Goal: Entertainment & Leisure: Consume media (video, audio)

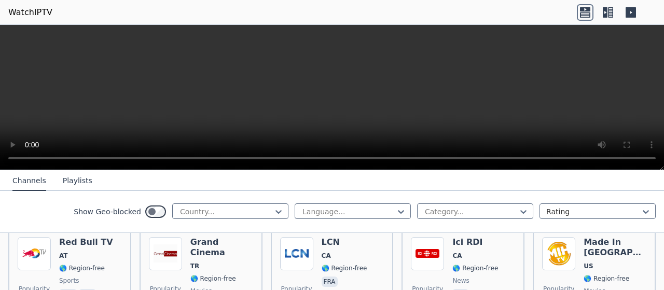
scroll to position [363, 0]
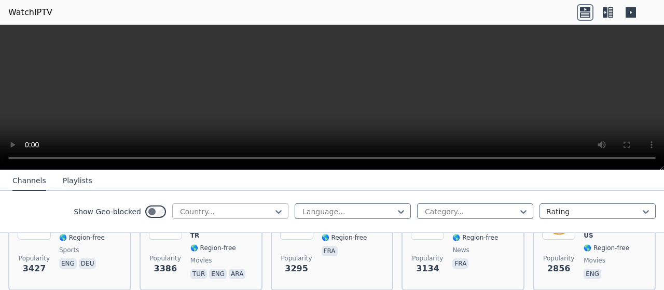
click at [190, 212] on div at bounding box center [226, 211] width 94 height 10
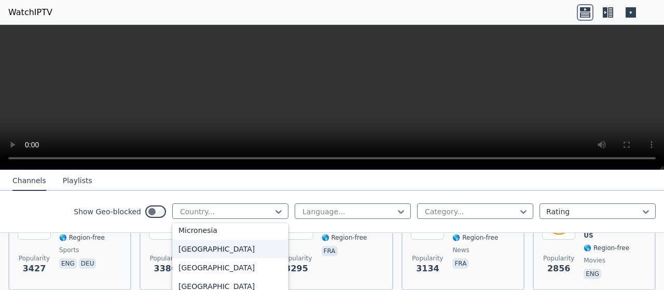
scroll to position [2386, 0]
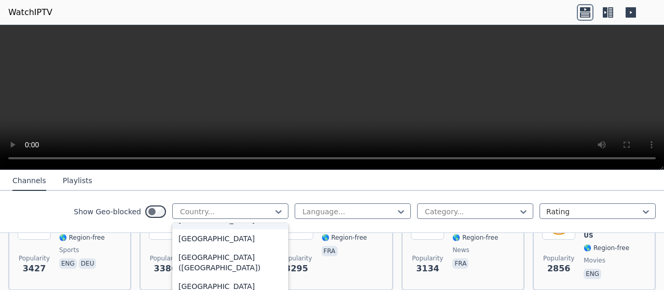
click at [203, 229] on div "[GEOGRAPHIC_DATA]" at bounding box center [230, 220] width 116 height 19
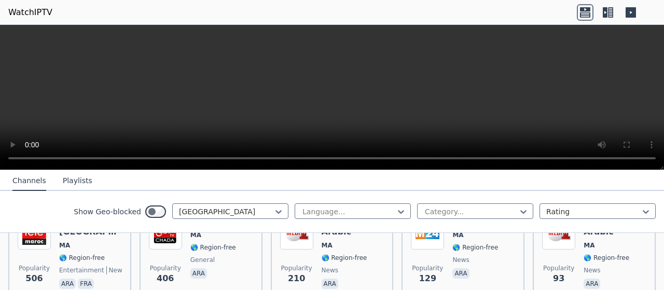
scroll to position [121, 0]
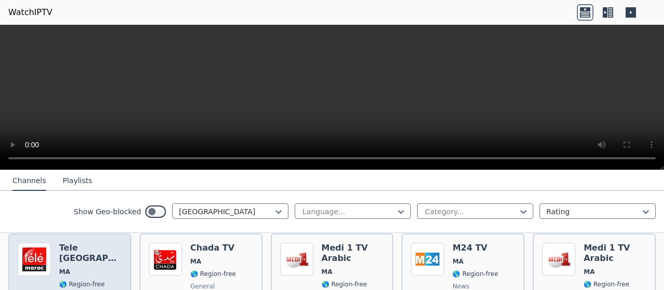
click at [108, 280] on span "🌎 Region-free" at bounding box center [90, 284] width 63 height 8
click at [110, 257] on div "Tele [GEOGRAPHIC_DATA] [GEOGRAPHIC_DATA] 🌎 Region-free entertainment news cultu…" at bounding box center [90, 280] width 63 height 75
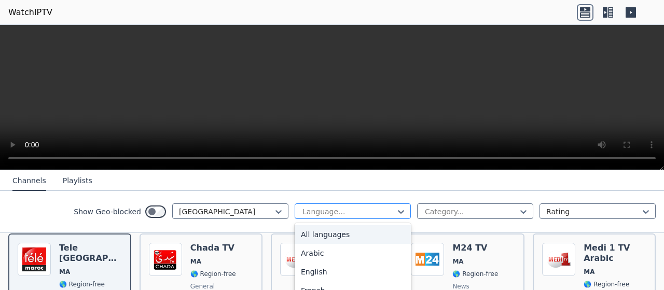
click at [316, 210] on div at bounding box center [348, 211] width 94 height 10
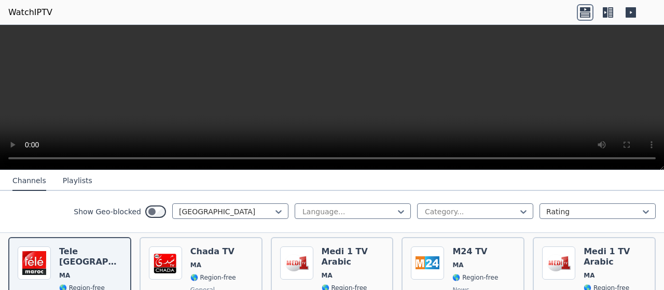
scroll to position [115, 0]
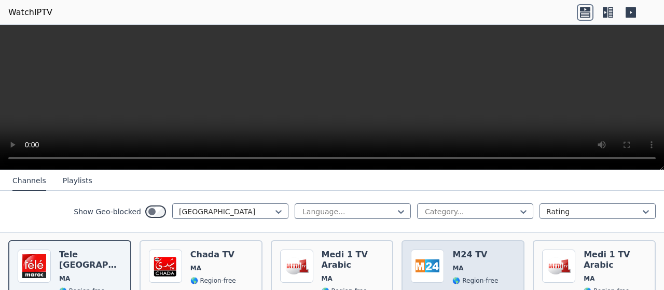
click at [518, 248] on div "Popularity 129 M24 TV MA 🌎 Region-free news ara" at bounding box center [462, 286] width 123 height 93
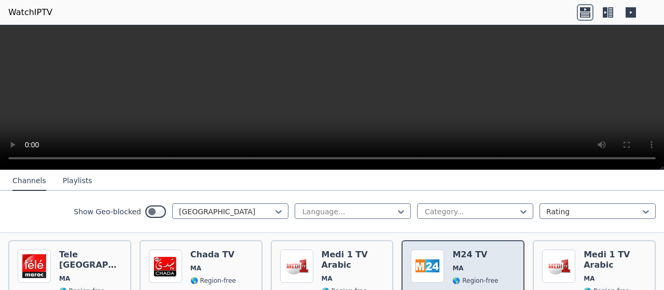
click at [518, 248] on div "Popularity 129 M24 TV MA 🌎 Region-free news ara" at bounding box center [462, 286] width 123 height 93
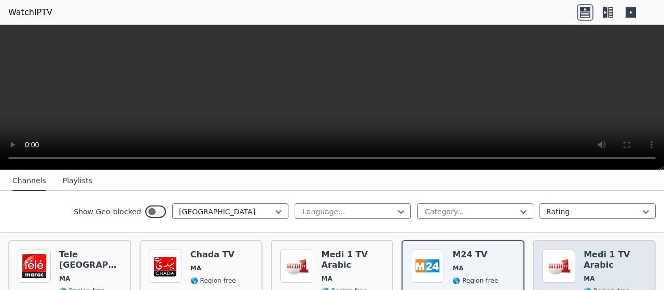
click at [605, 250] on h6 "Medi 1 TV Arabic" at bounding box center [615, 259] width 63 height 21
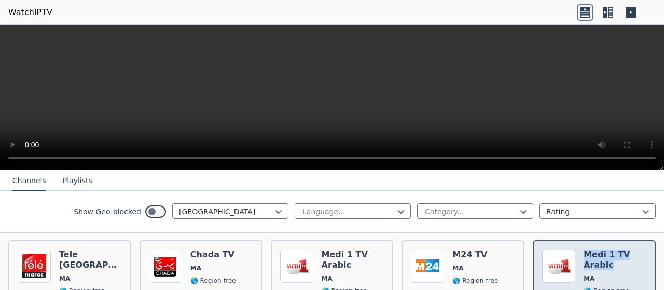
click at [605, 250] on h6 "Medi 1 TV Arabic" at bounding box center [615, 259] width 63 height 21
click at [564, 249] on img at bounding box center [558, 265] width 33 height 33
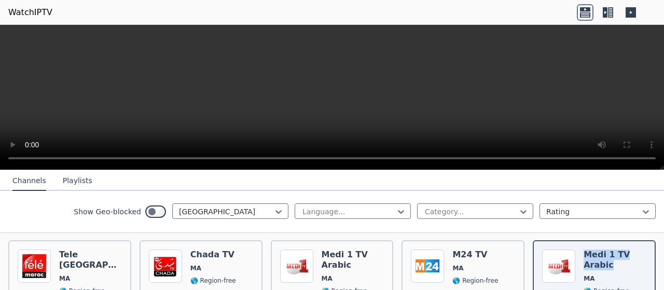
click at [74, 182] on button "Playlists" at bounding box center [78, 181] width 30 height 20
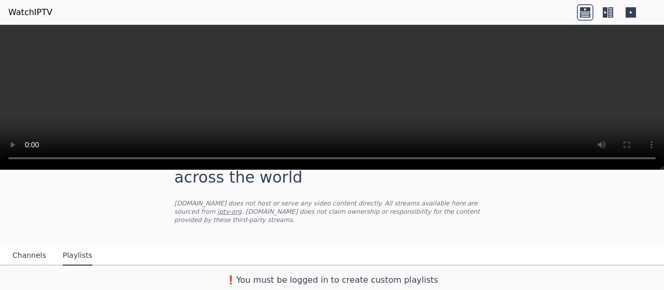
scroll to position [30, 0]
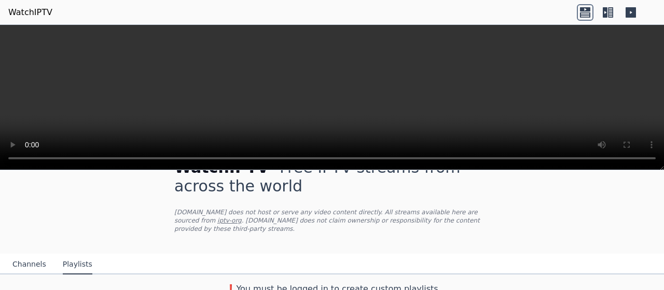
click at [148, 264] on nav "Channels Playlists" at bounding box center [332, 264] width 664 height 21
